Goal: Task Accomplishment & Management: Manage account settings

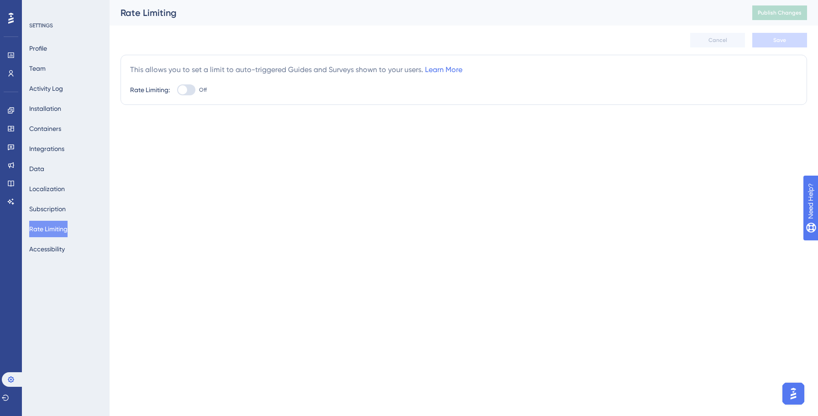
click at [229, 70] on div "This allows you to set a limit to auto-triggered Guides and Surveys shown to yo…" at bounding box center [296, 69] width 332 height 11
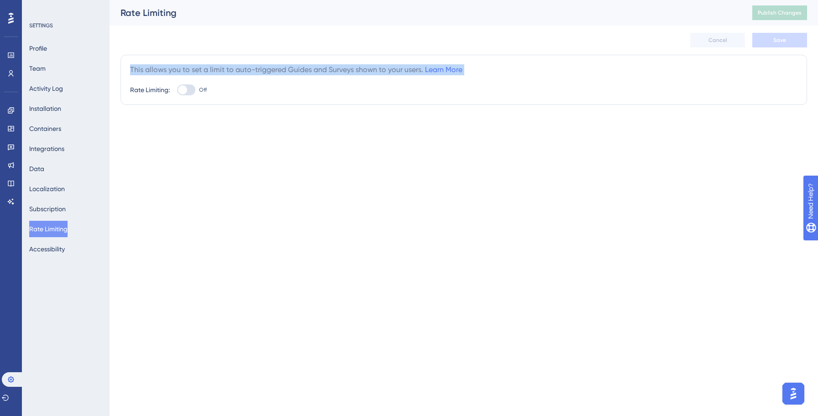
click at [229, 70] on div "This allows you to set a limit to auto-triggered Guides and Surveys shown to yo…" at bounding box center [296, 69] width 332 height 11
click at [262, 67] on div "This allows you to set a limit to auto-triggered Guides and Surveys shown to yo…" at bounding box center [296, 69] width 332 height 11
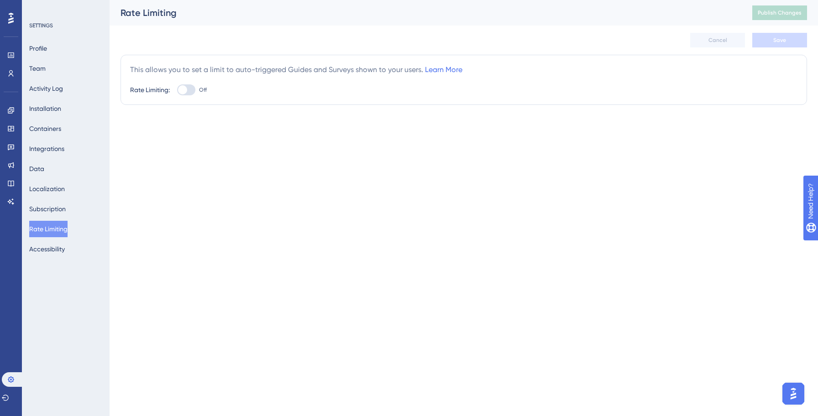
click at [262, 67] on div "This allows you to set a limit to auto-triggered Guides and Surveys shown to yo…" at bounding box center [296, 69] width 332 height 11
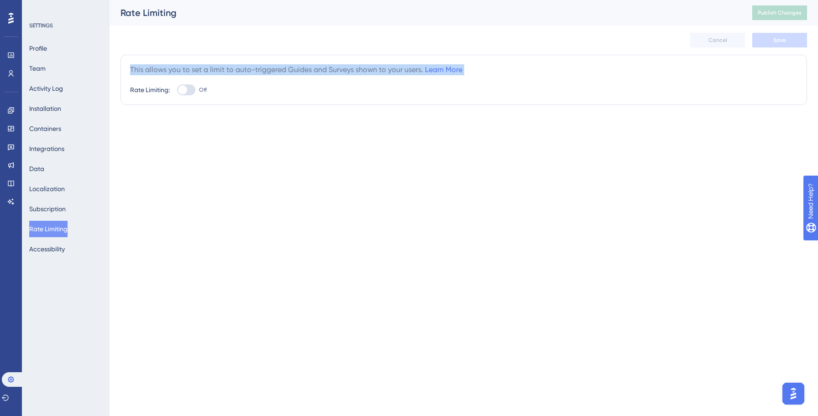
click at [262, 67] on div "This allows you to set a limit to auto-triggered Guides and Surveys shown to yo…" at bounding box center [296, 69] width 332 height 11
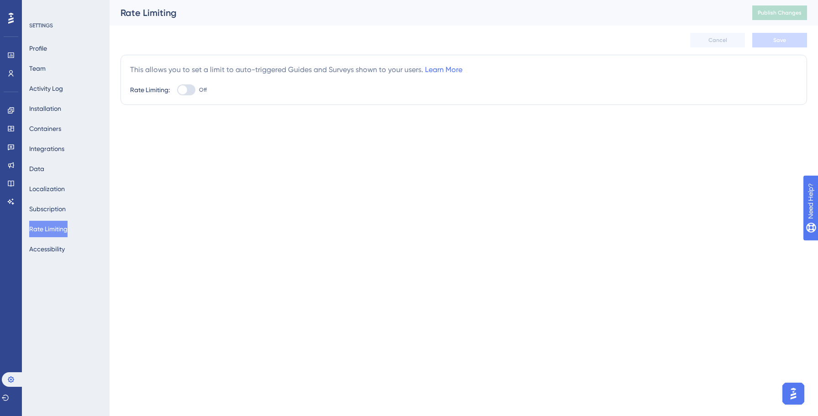
click at [262, 67] on div "This allows you to set a limit to auto-triggered Guides and Surveys shown to yo…" at bounding box center [296, 69] width 332 height 11
click at [301, 69] on div "This allows you to set a limit to auto-triggered Guides and Surveys shown to yo…" at bounding box center [296, 69] width 332 height 11
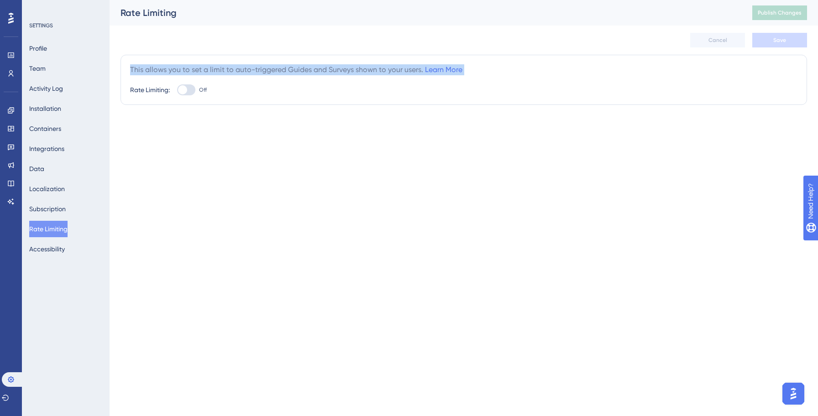
click at [301, 69] on div "This allows you to set a limit to auto-triggered Guides and Surveys shown to yo…" at bounding box center [296, 69] width 332 height 11
click at [347, 68] on div "This allows you to set a limit to auto-triggered Guides and Surveys shown to yo…" at bounding box center [296, 69] width 332 height 11
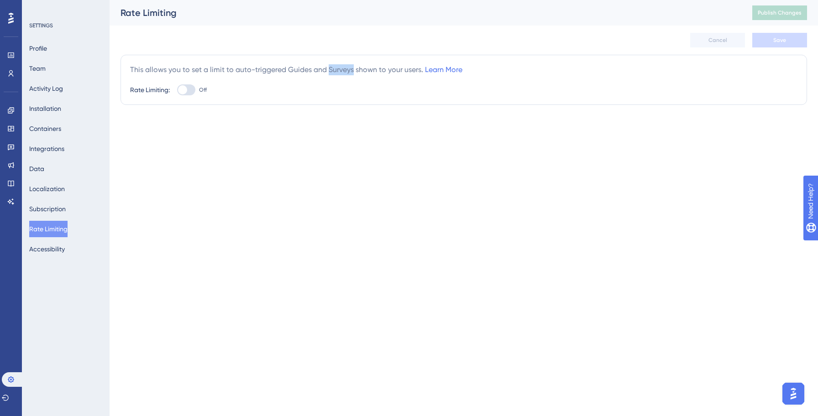
click at [347, 68] on div "This allows you to set a limit to auto-triggered Guides and Surveys shown to yo…" at bounding box center [296, 69] width 332 height 11
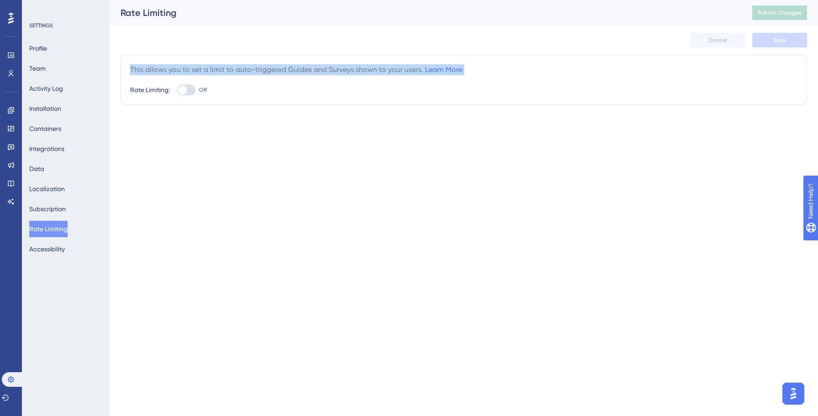
click at [347, 68] on div "This allows you to set a limit to auto-triggered Guides and Surveys shown to yo…" at bounding box center [296, 69] width 332 height 11
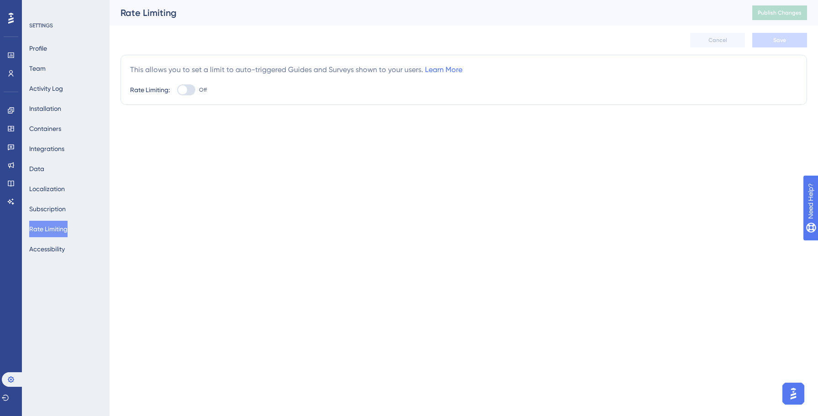
click at [347, 68] on div "This allows you to set a limit to auto-triggered Guides and Surveys shown to yo…" at bounding box center [296, 69] width 332 height 11
click at [268, 0] on html "Performance Users Engagement Widgets Feedback Product Updates Knowledge Base AI…" at bounding box center [409, 0] width 818 height 0
click at [222, 0] on html "Performance Users Engagement Widgets Feedback Product Updates Knowledge Base AI…" at bounding box center [409, 0] width 818 height 0
click at [135, 88] on div "Rate Limiting:" at bounding box center [150, 89] width 40 height 11
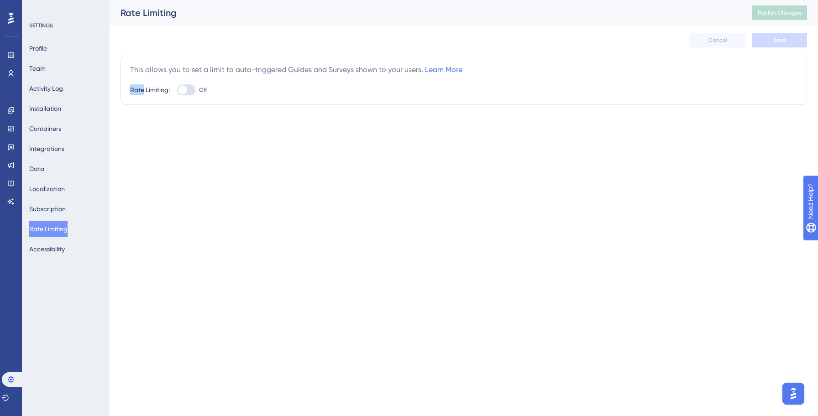
click at [135, 89] on div "Rate Limiting:" at bounding box center [150, 89] width 40 height 11
click at [149, 69] on div "This allows you to set a limit to auto-triggered Guides and Surveys shown to yo…" at bounding box center [296, 69] width 332 height 11
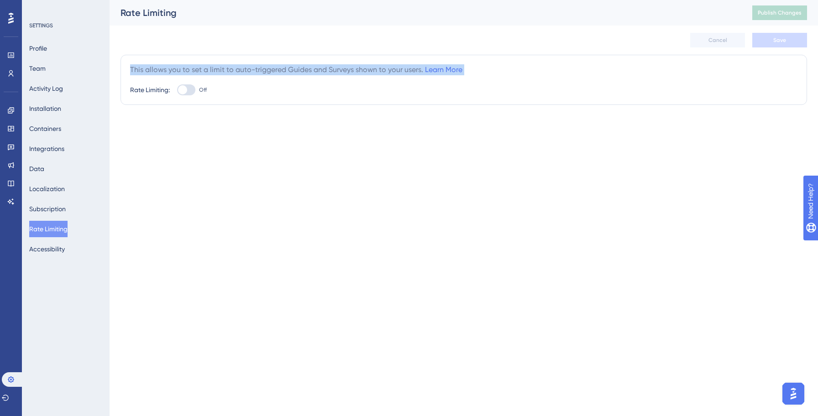
click at [149, 69] on div "This allows you to set a limit to auto-triggered Guides and Surveys shown to yo…" at bounding box center [296, 69] width 332 height 11
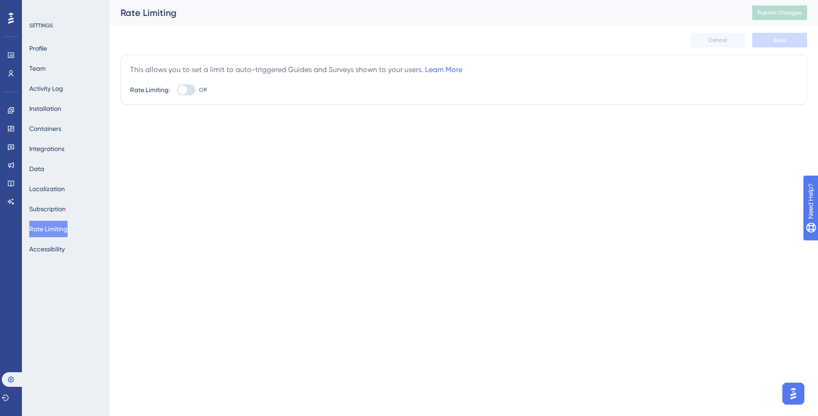
click at [262, 70] on div "This allows you to set a limit to auto-triggered Guides and Surveys shown to yo…" at bounding box center [296, 69] width 332 height 11
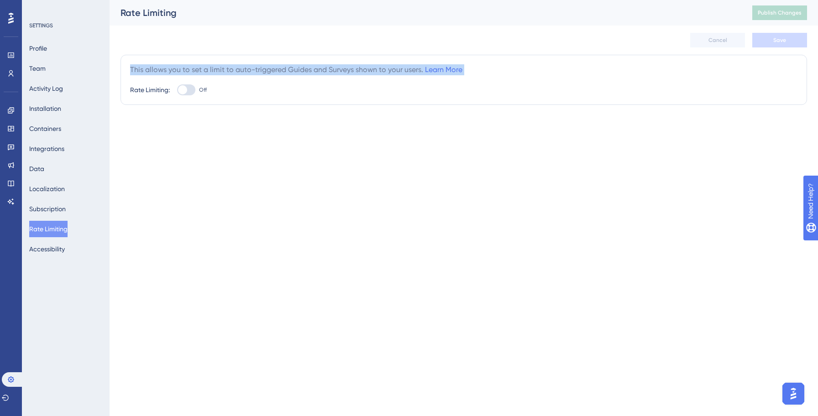
click at [262, 70] on div "This allows you to set a limit to auto-triggered Guides and Surveys shown to yo…" at bounding box center [296, 69] width 332 height 11
click at [270, 68] on div "This allows you to set a limit to auto-triggered Guides and Surveys shown to yo…" at bounding box center [296, 69] width 332 height 11
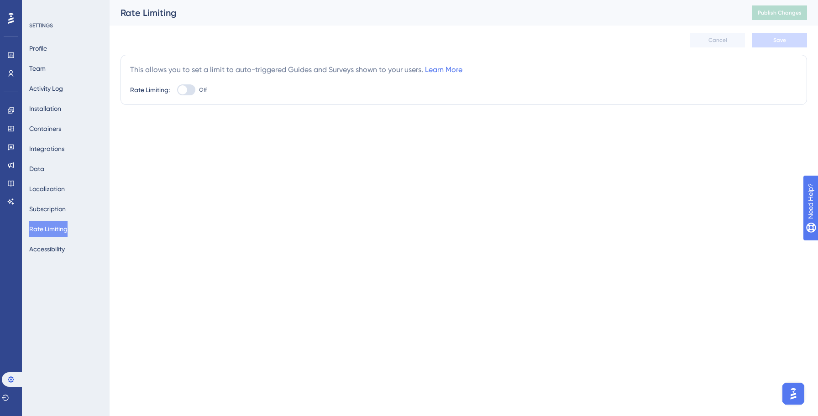
click at [270, 68] on div "This allows you to set a limit to auto-triggered Guides and Surveys shown to yo…" at bounding box center [296, 69] width 332 height 11
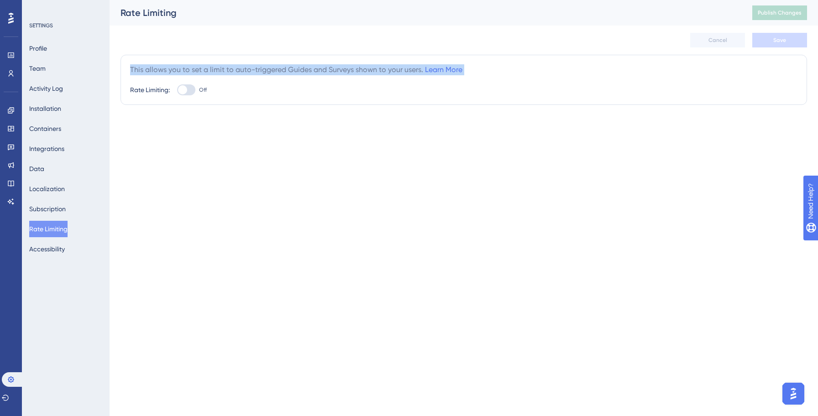
click at [340, 67] on div "This allows you to set a limit to auto-triggered Guides and Surveys shown to yo…" at bounding box center [296, 69] width 332 height 11
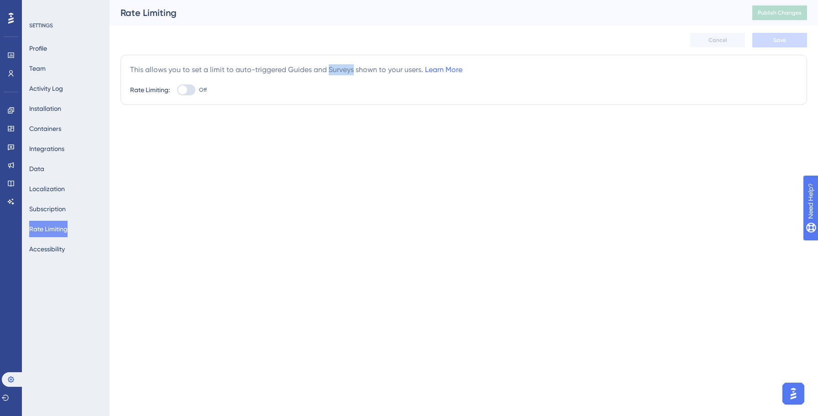
click at [340, 67] on div "This allows you to set a limit to auto-triggered Guides and Surveys shown to yo…" at bounding box center [296, 69] width 332 height 11
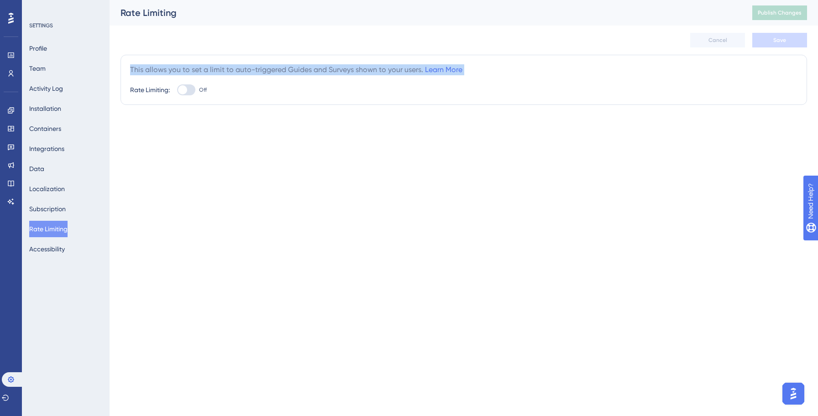
click at [340, 67] on div "This allows you to set a limit to auto-triggered Guides and Surveys shown to yo…" at bounding box center [296, 69] width 332 height 11
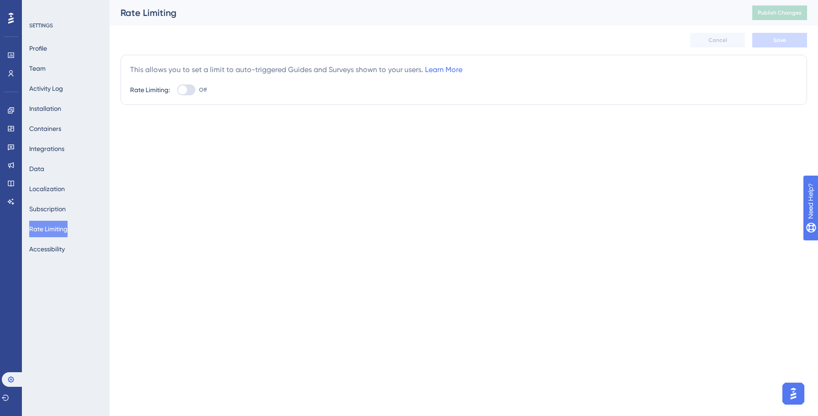
click at [340, 67] on div "This allows you to set a limit to auto-triggered Guides and Surveys shown to yo…" at bounding box center [296, 69] width 332 height 11
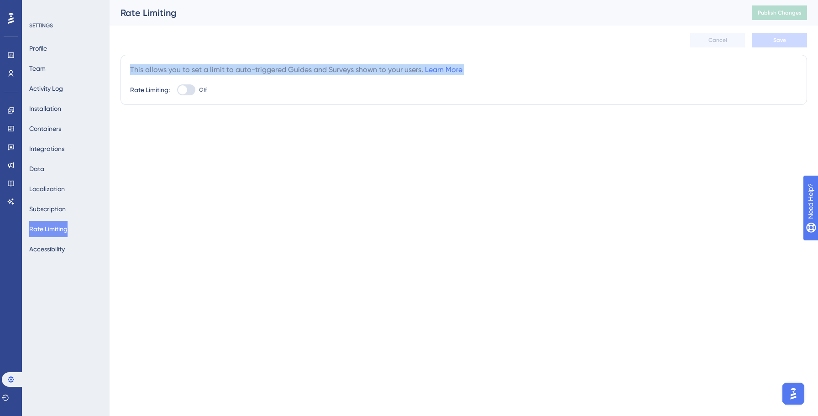
click at [340, 67] on div "This allows you to set a limit to auto-triggered Guides and Surveys shown to yo…" at bounding box center [296, 69] width 332 height 11
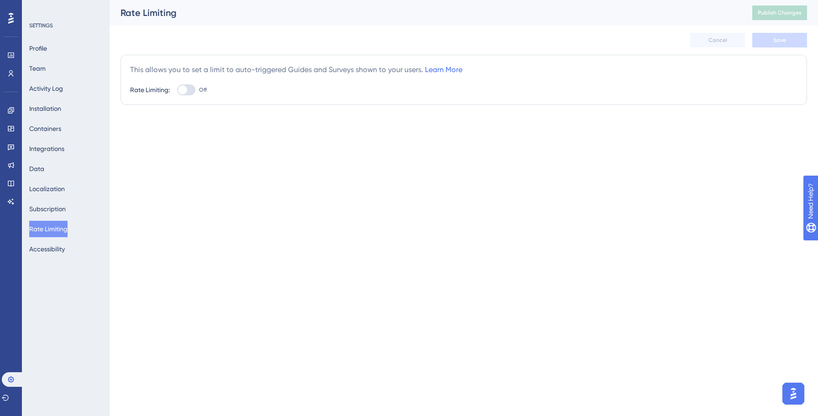
click at [340, 67] on div "This allows you to set a limit to auto-triggered Guides and Surveys shown to yo…" at bounding box center [296, 69] width 332 height 11
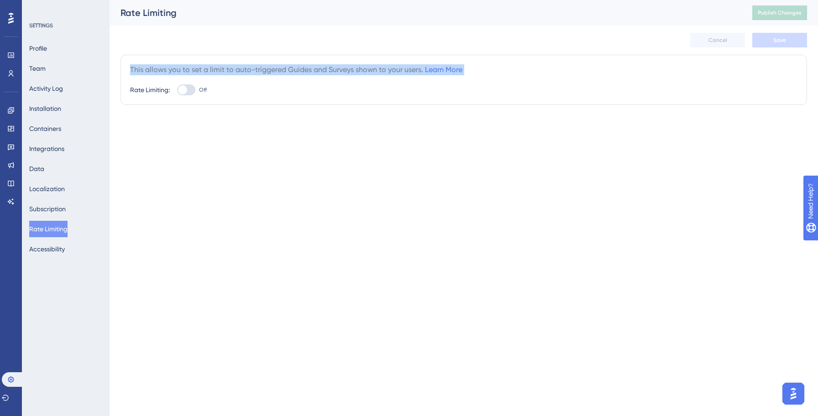
click at [340, 67] on div "This allows you to set a limit to auto-triggered Guides and Surveys shown to yo…" at bounding box center [296, 69] width 332 height 11
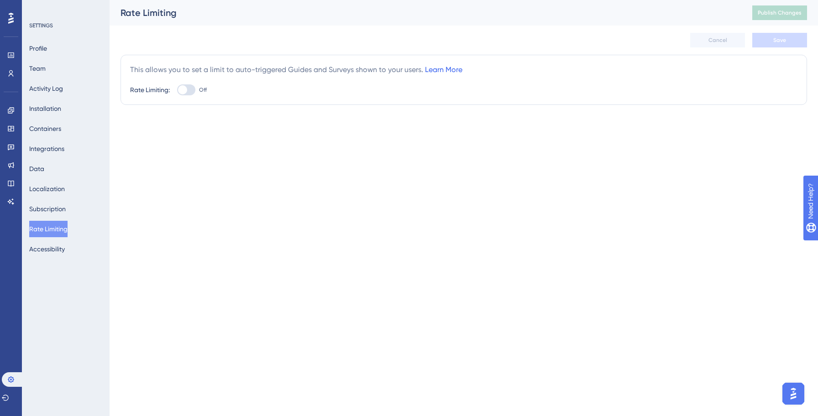
click at [449, 68] on link "Learn More" at bounding box center [443, 69] width 37 height 9
click at [10, 54] on icon at bounding box center [10, 55] width 7 height 7
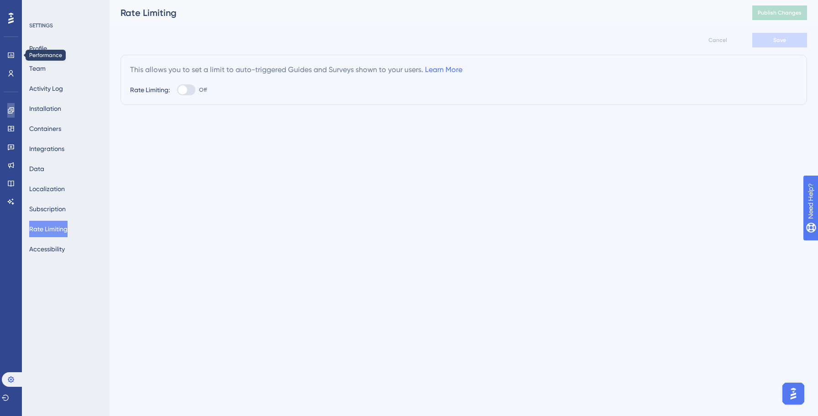
click at [10, 111] on icon at bounding box center [11, 110] width 6 height 6
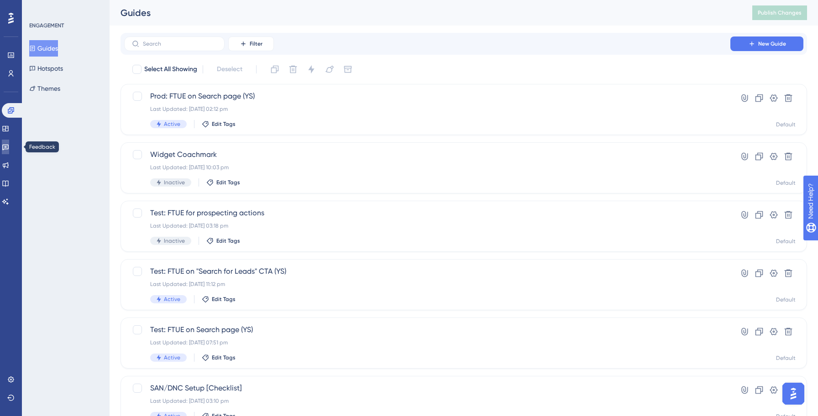
click at [9, 146] on icon at bounding box center [5, 146] width 7 height 7
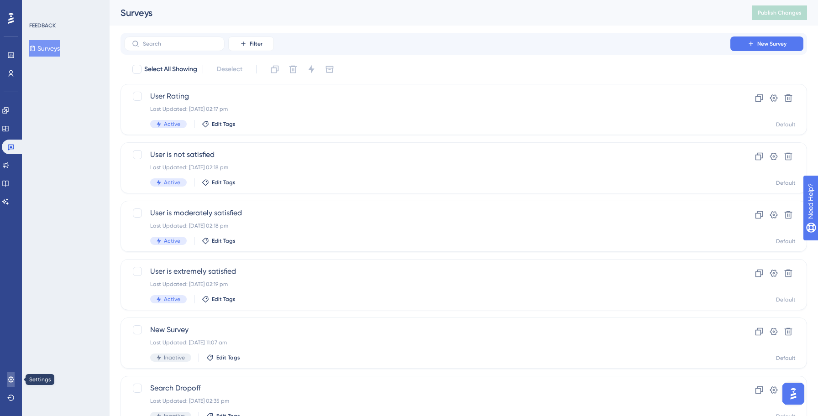
click at [14, 384] on link at bounding box center [10, 379] width 7 height 15
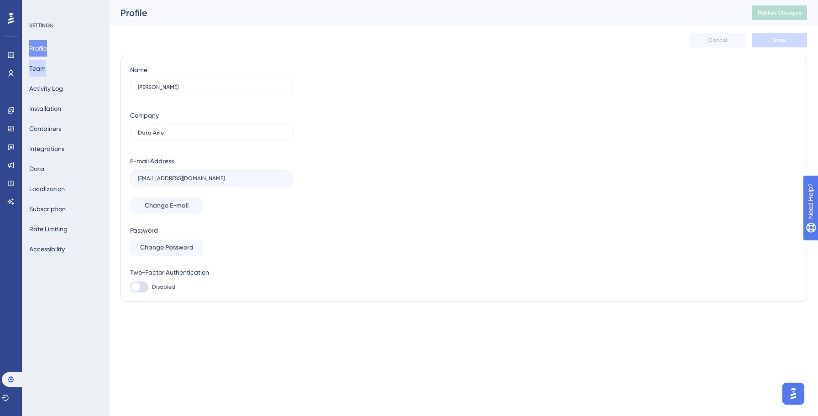
click at [46, 64] on button "Team" at bounding box center [37, 68] width 16 height 16
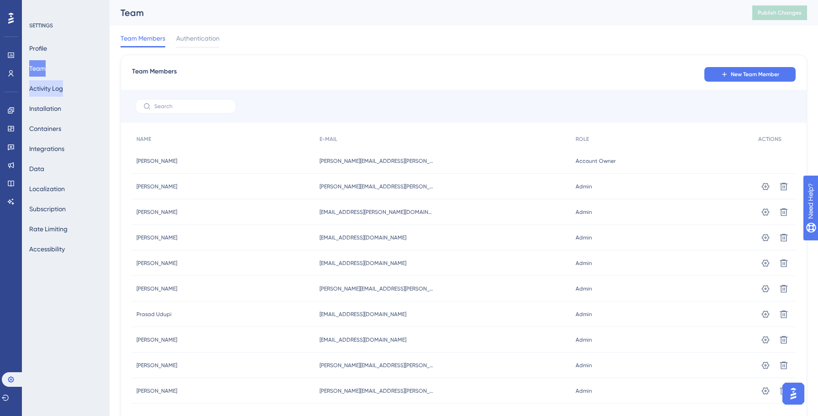
click at [49, 90] on button "Activity Log" at bounding box center [46, 88] width 34 height 16
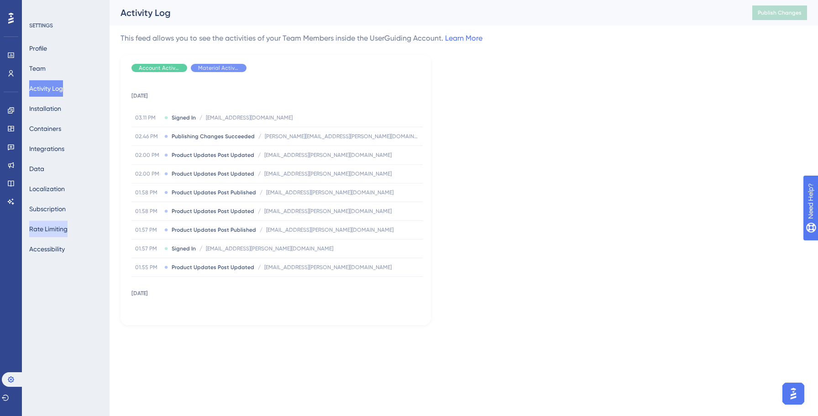
click at [45, 229] on button "Rate Limiting" at bounding box center [48, 229] width 38 height 16
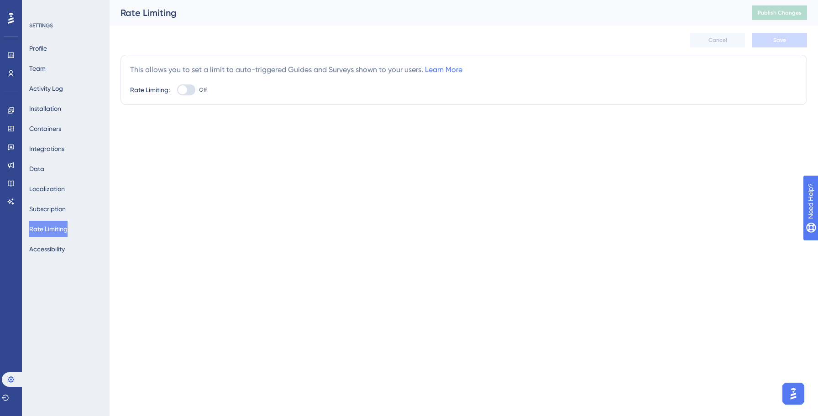
click at [203, 0] on html "Performance Users Engagement Widgets Feedback Product Updates Knowledge Base AI…" at bounding box center [409, 0] width 818 height 0
click at [483, 0] on html "Performance Users Engagement Widgets Feedback Product Updates Knowledge Base AI…" at bounding box center [409, 0] width 818 height 0
